Goal: Transaction & Acquisition: Purchase product/service

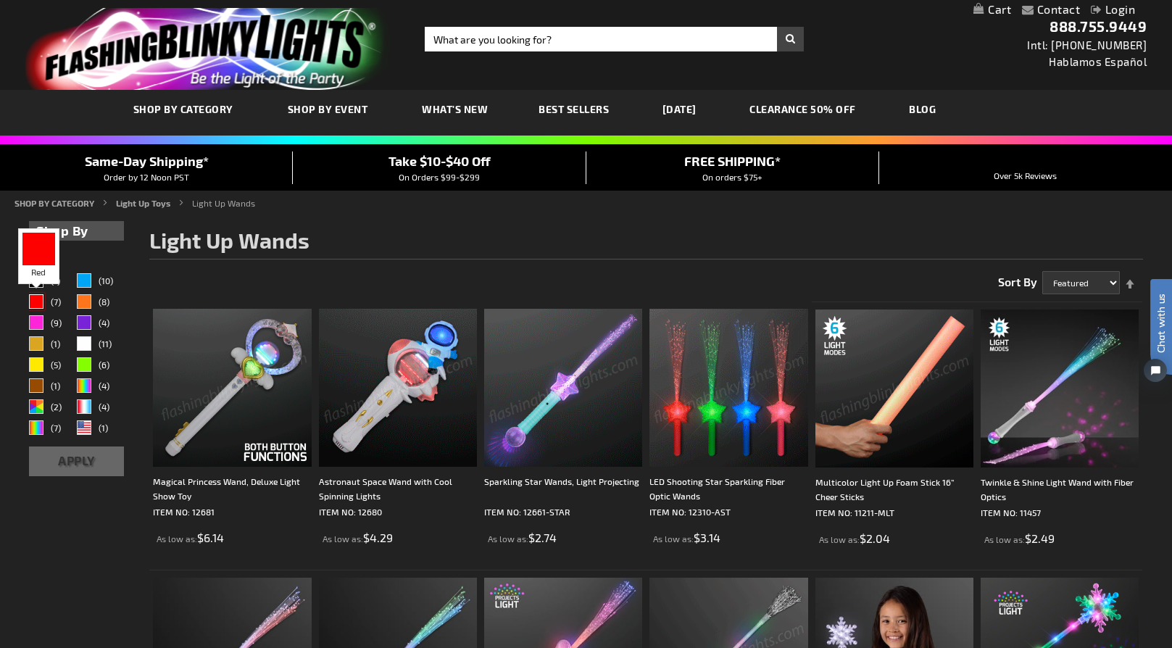
click at [31, 302] on div "Red" at bounding box center [36, 301] width 15 height 15
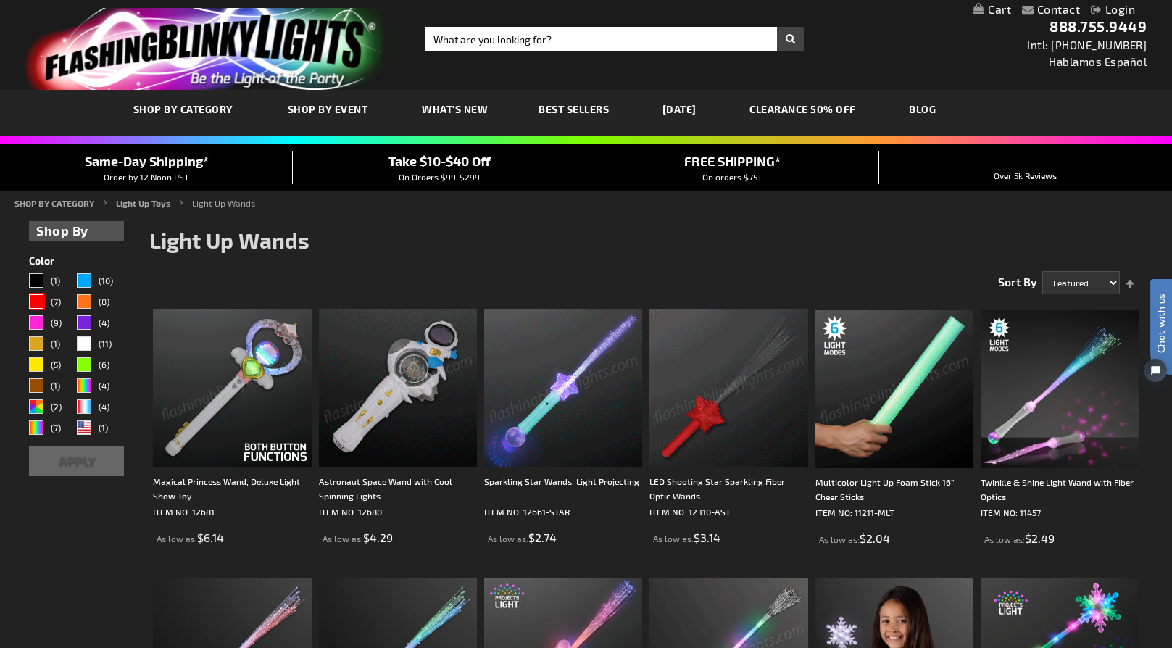
click at [70, 453] on button "Apply" at bounding box center [76, 462] width 95 height 30
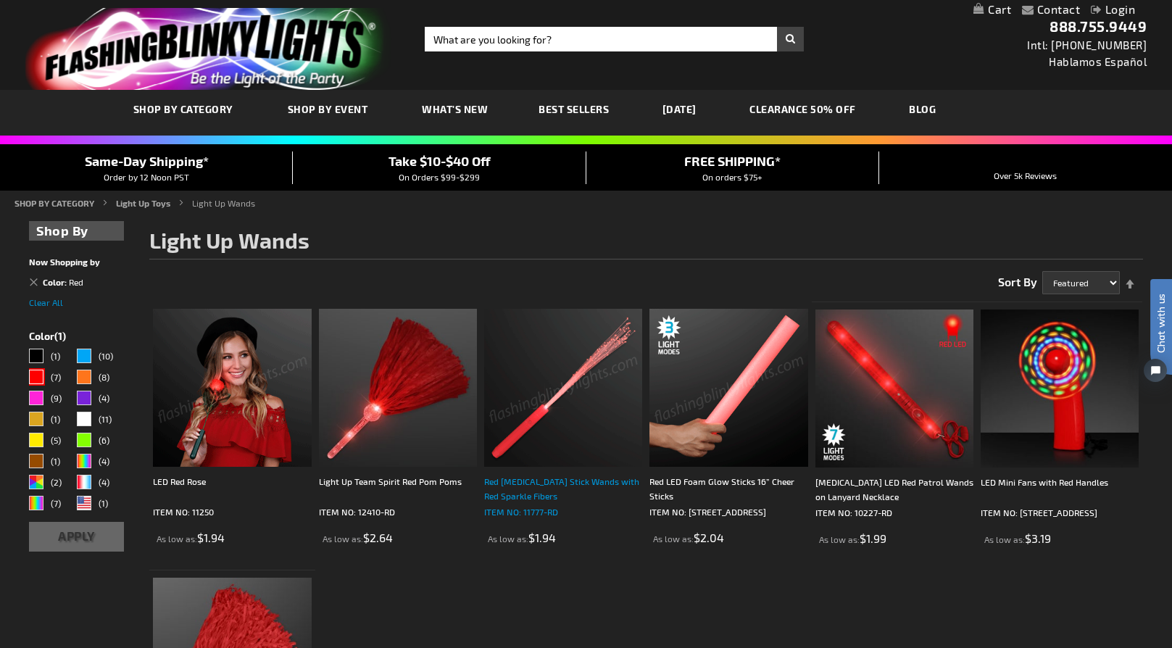
click at [525, 488] on div "Red [MEDICAL_DATA] Stick Wands with Red Sparkle Fibers" at bounding box center [563, 488] width 158 height 29
